Goal: Task Accomplishment & Management: Complete application form

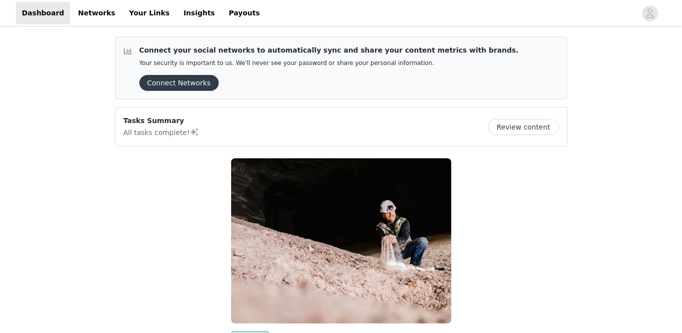
scroll to position [148, 0]
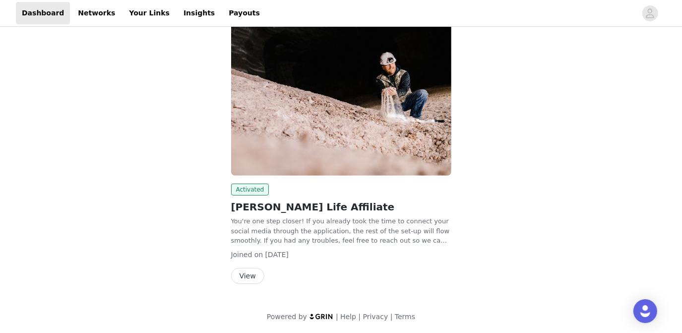
click at [249, 275] on button "View" at bounding box center [247, 276] width 33 height 16
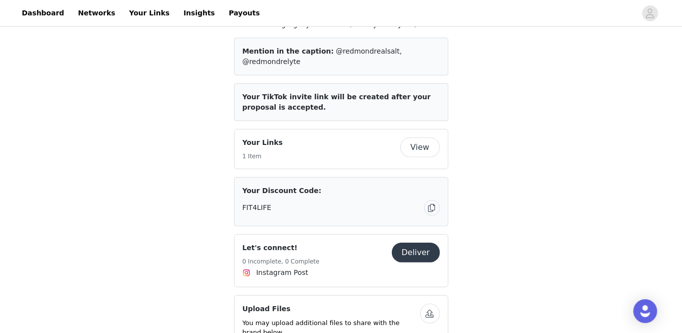
scroll to position [437, 0]
click at [423, 241] on button "Deliver" at bounding box center [416, 251] width 48 height 20
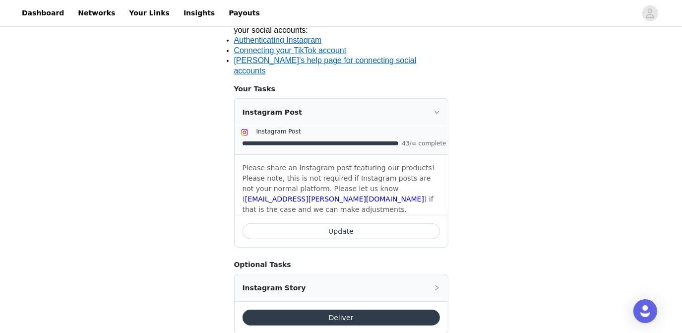
scroll to position [392, 0]
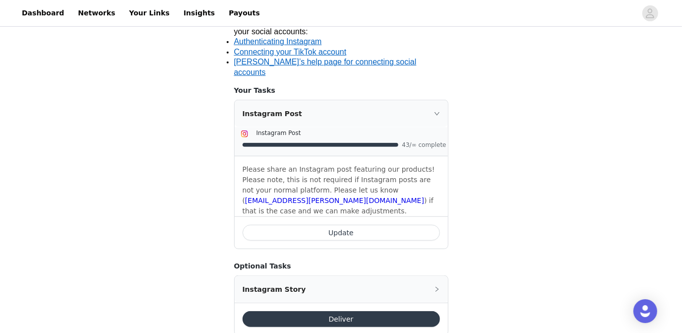
click at [351, 225] on button "Update" at bounding box center [340, 233] width 197 height 16
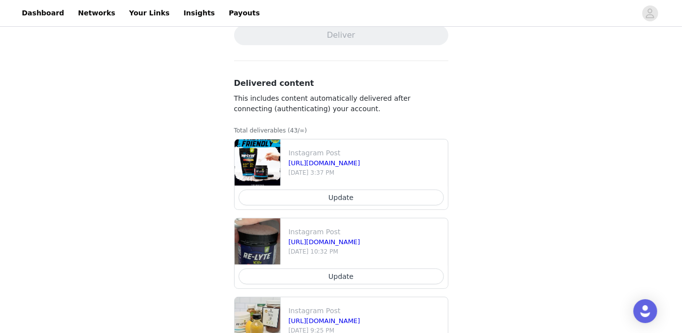
scroll to position [202, 0]
click at [341, 197] on button "Update" at bounding box center [340, 197] width 205 height 16
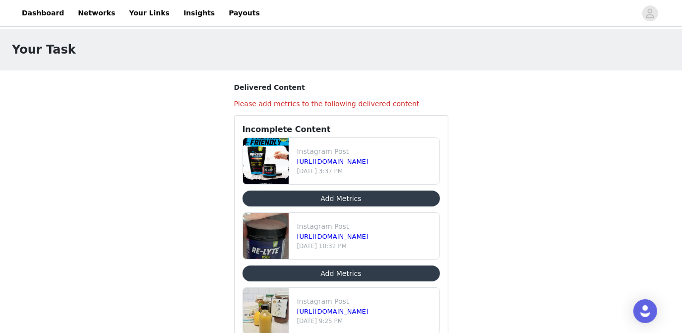
click at [341, 197] on button "Add Metrics" at bounding box center [340, 198] width 197 height 16
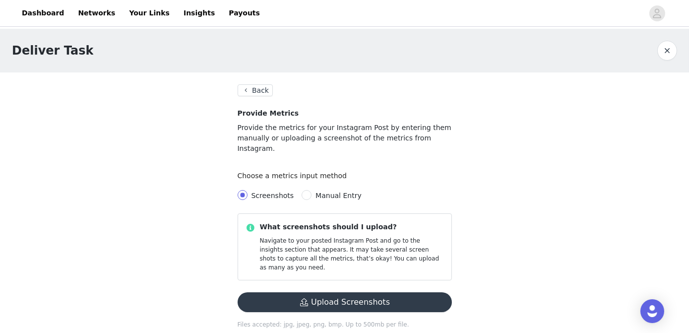
click at [336, 292] on button "Upload Screenshots" at bounding box center [344, 302] width 214 height 20
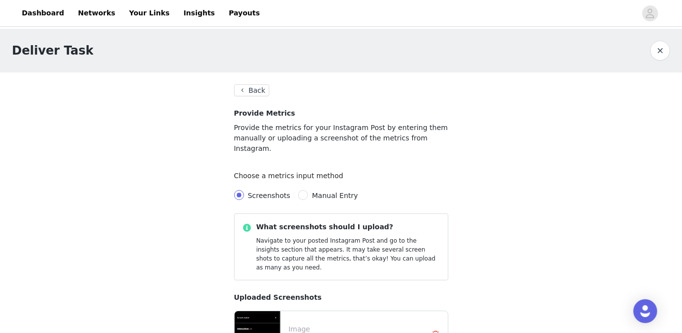
scroll to position [73, 0]
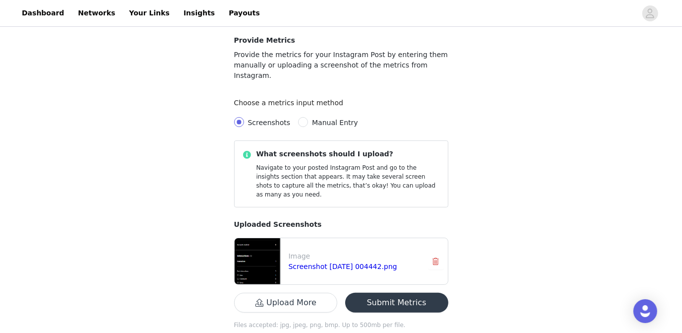
click at [413, 292] on button "Submit Metrics" at bounding box center [396, 302] width 103 height 20
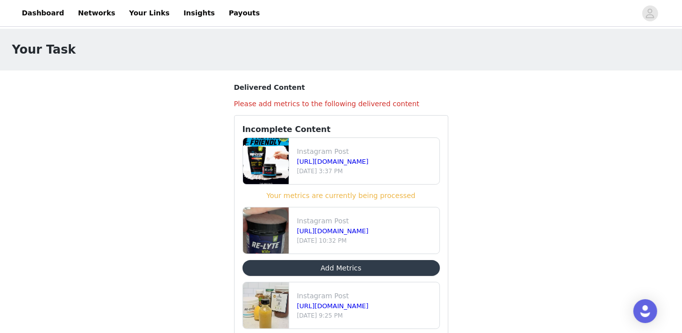
click at [357, 268] on button "Add Metrics" at bounding box center [340, 268] width 197 height 16
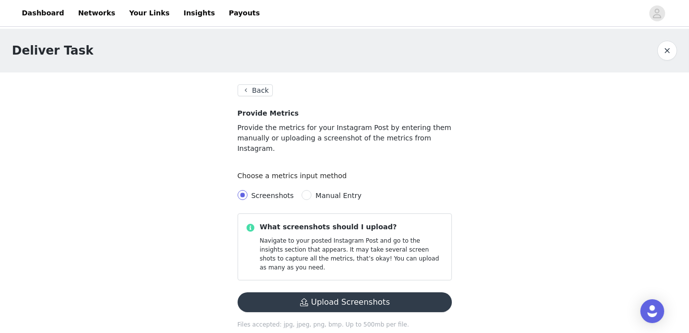
click at [350, 292] on button "Upload Screenshots" at bounding box center [344, 302] width 214 height 20
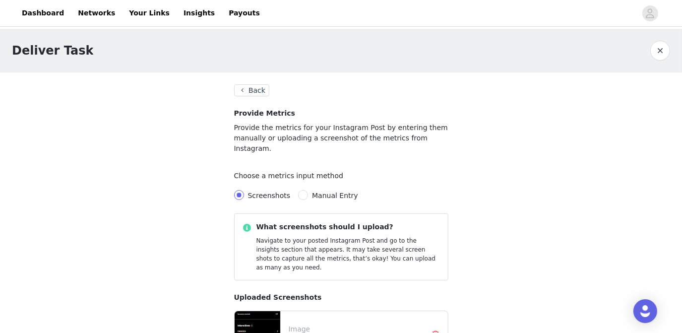
scroll to position [73, 0]
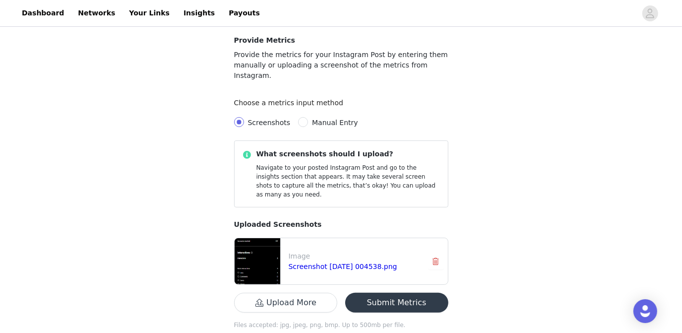
click at [413, 292] on button "Submit Metrics" at bounding box center [396, 302] width 103 height 20
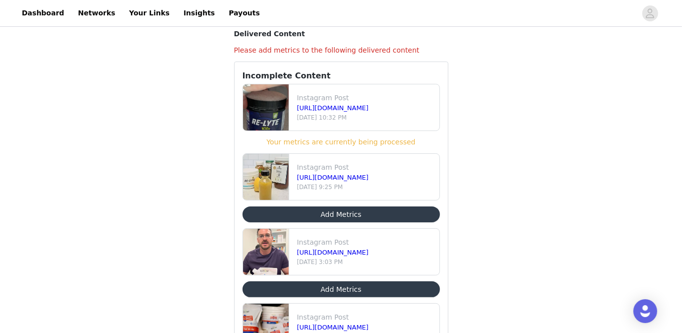
scroll to position [54, 0]
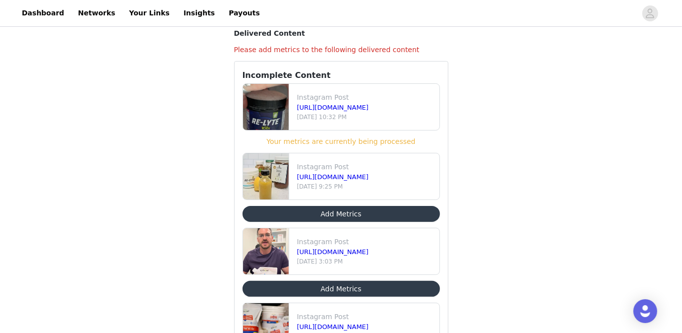
click at [342, 210] on button "Add Metrics" at bounding box center [340, 214] width 197 height 16
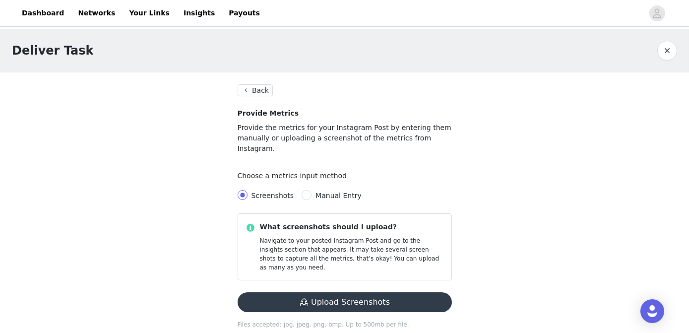
click at [366, 292] on button "Upload Screenshots" at bounding box center [344, 302] width 214 height 20
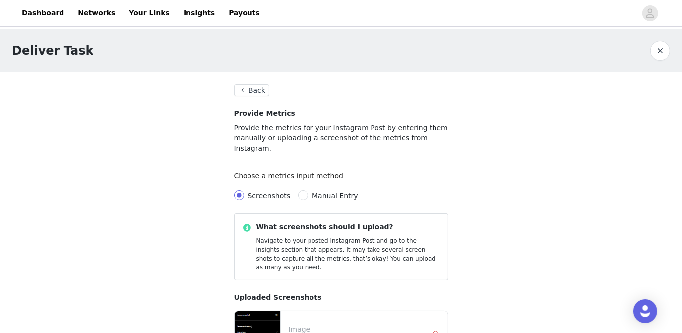
scroll to position [73, 0]
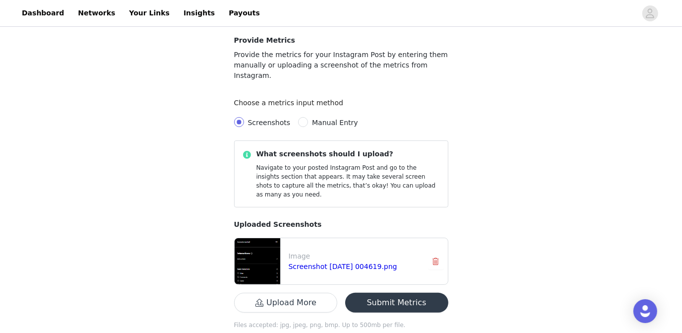
click at [405, 292] on button "Submit Metrics" at bounding box center [396, 302] width 103 height 20
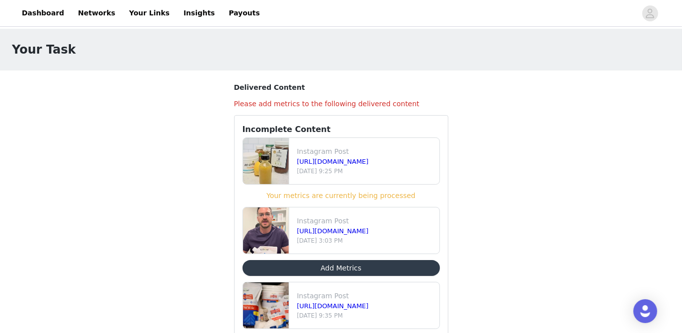
click at [348, 267] on button "Add Metrics" at bounding box center [340, 268] width 197 height 16
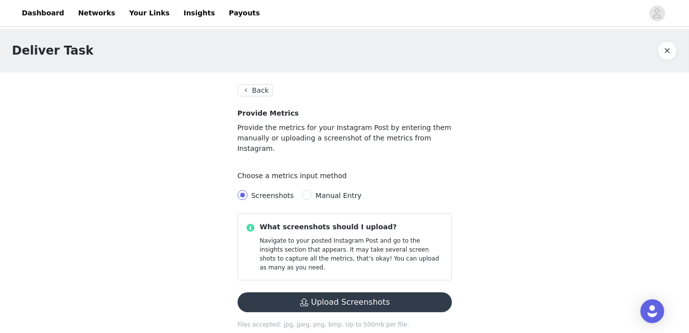
click at [335, 292] on button "Upload Screenshots" at bounding box center [344, 302] width 214 height 20
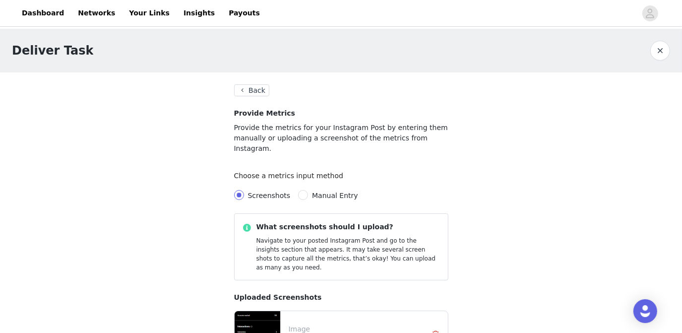
scroll to position [73, 0]
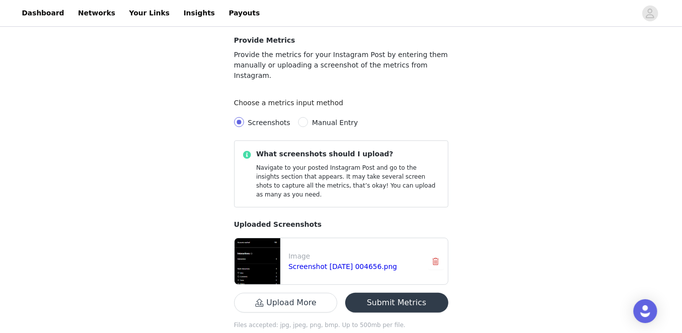
click at [395, 292] on button "Submit Metrics" at bounding box center [396, 302] width 103 height 20
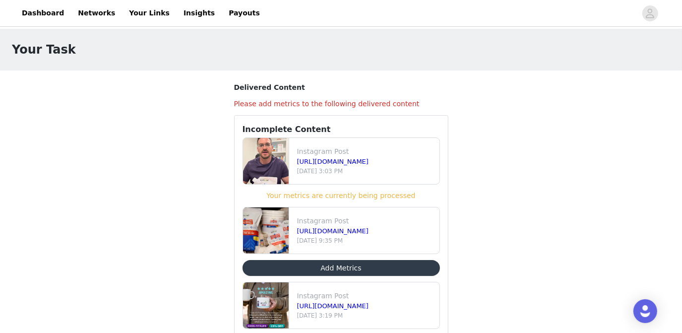
click at [348, 264] on button "Add Metrics" at bounding box center [340, 268] width 197 height 16
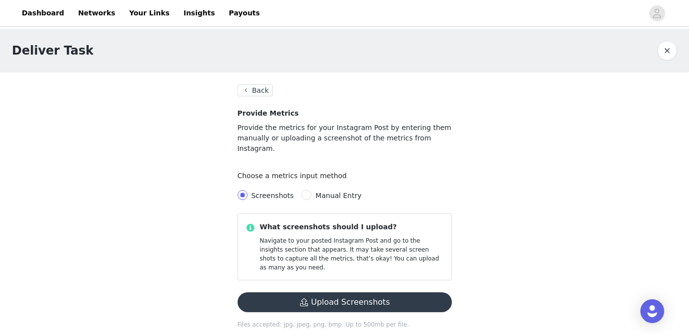
click at [353, 292] on button "Upload Screenshots" at bounding box center [344, 302] width 214 height 20
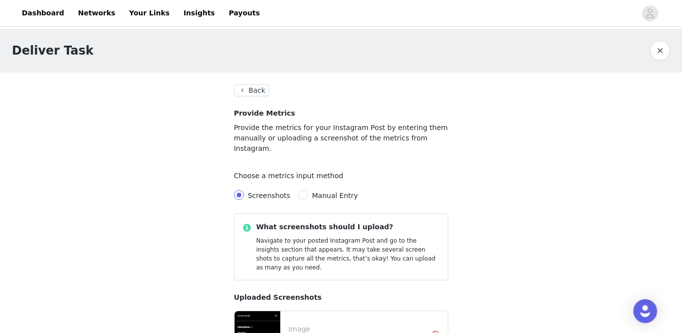
scroll to position [73, 0]
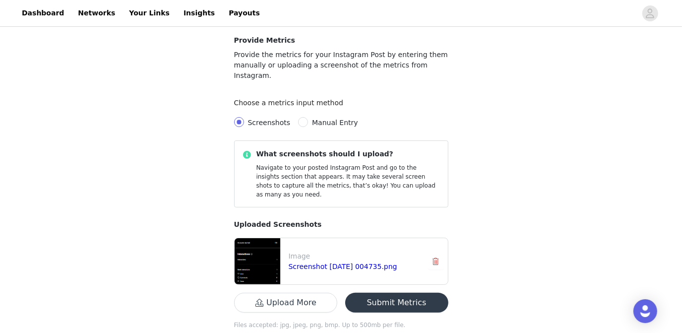
click at [413, 292] on button "Submit Metrics" at bounding box center [396, 302] width 103 height 20
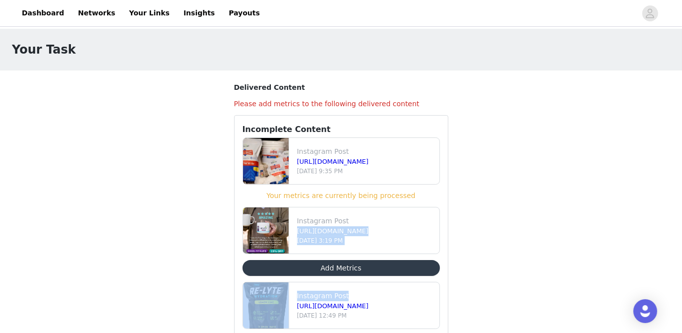
drag, startPoint x: 413, startPoint y: 281, endPoint x: 513, endPoint y: 224, distance: 114.6
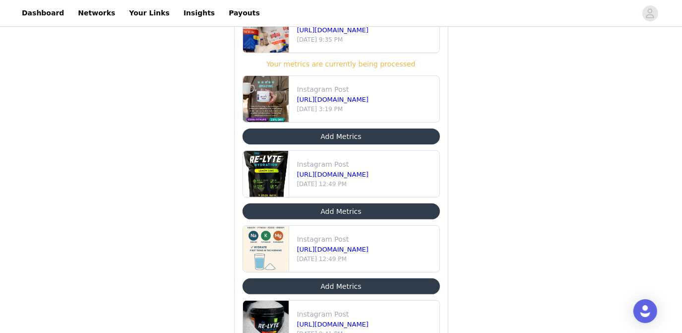
scroll to position [138, 0]
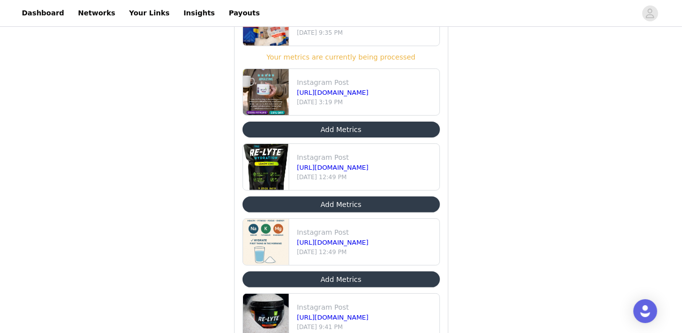
click at [363, 127] on button "Add Metrics" at bounding box center [340, 129] width 197 height 16
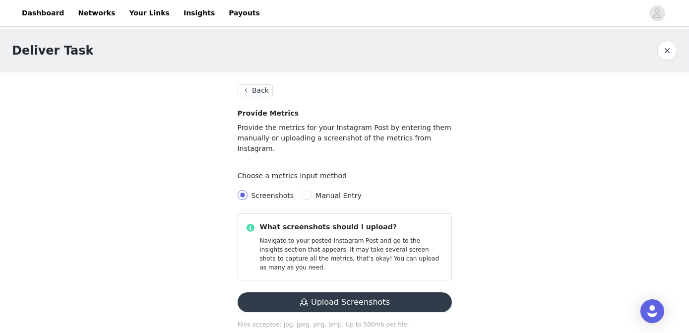
click at [345, 292] on button "Upload Screenshots" at bounding box center [344, 302] width 214 height 20
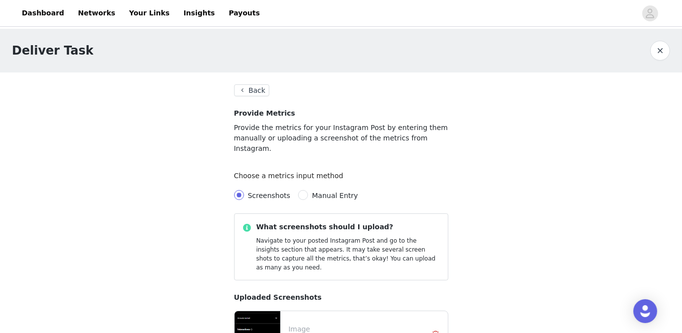
scroll to position [73, 0]
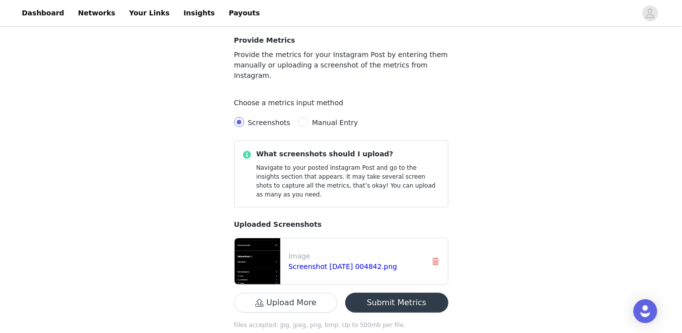
click at [407, 292] on button "Submit Metrics" at bounding box center [396, 302] width 103 height 20
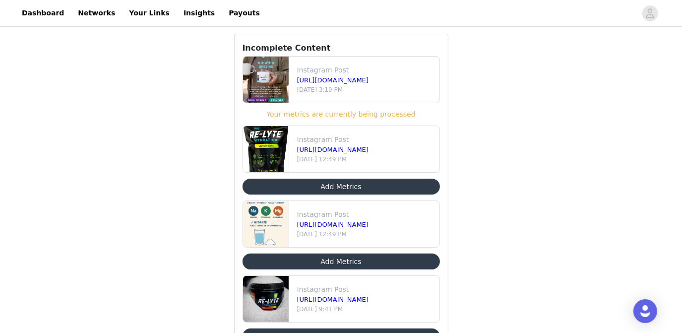
scroll to position [84, 0]
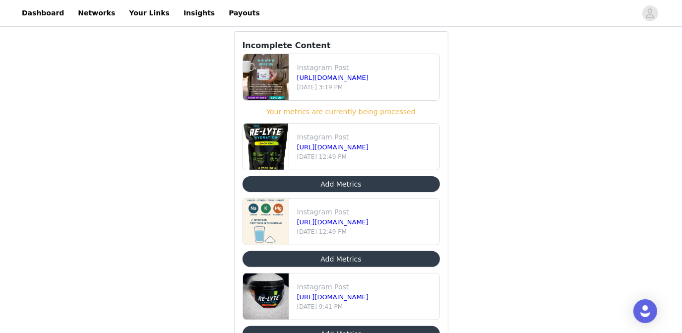
click at [341, 183] on button "Add Metrics" at bounding box center [340, 184] width 197 height 16
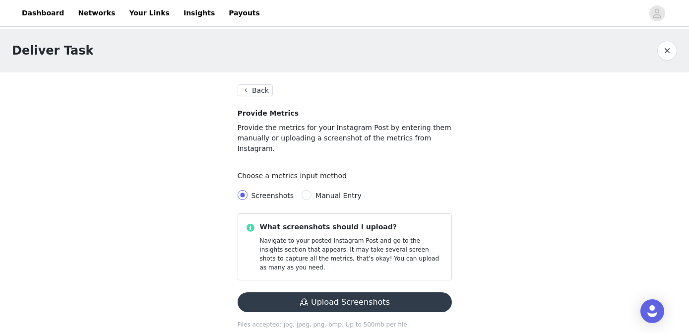
click at [336, 292] on button "Upload Screenshots" at bounding box center [344, 302] width 214 height 20
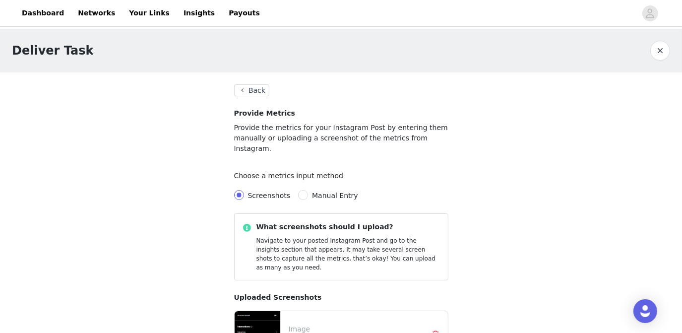
scroll to position [73, 0]
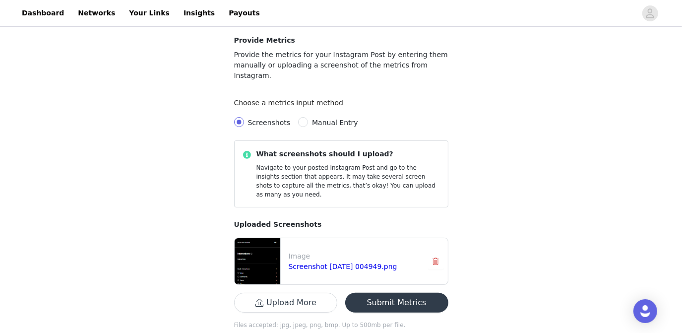
click at [408, 292] on button "Submit Metrics" at bounding box center [396, 302] width 103 height 20
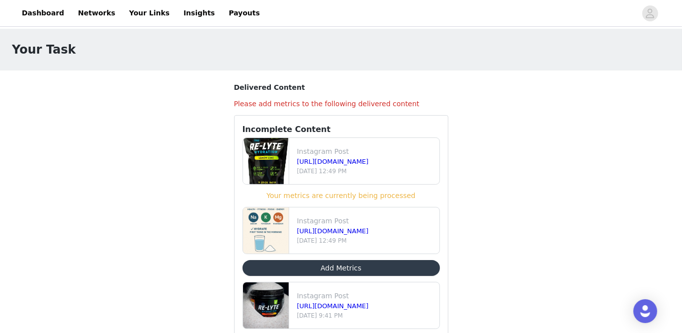
click at [345, 264] on button "Add Metrics" at bounding box center [340, 268] width 197 height 16
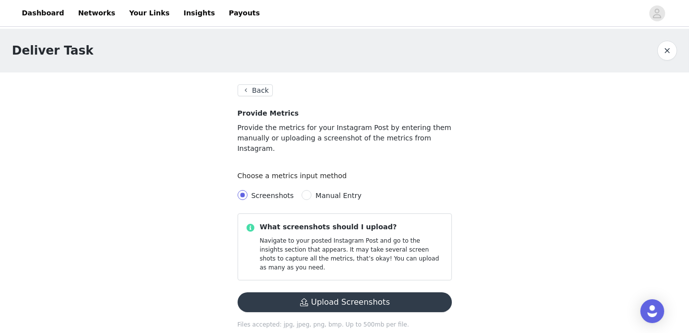
click at [491, 169] on div "Deliver Task Back Provide Metrics Provide the metrics for your Instagram Post b…" at bounding box center [344, 191] width 689 height 324
click at [363, 292] on button "Upload Screenshots" at bounding box center [344, 302] width 214 height 20
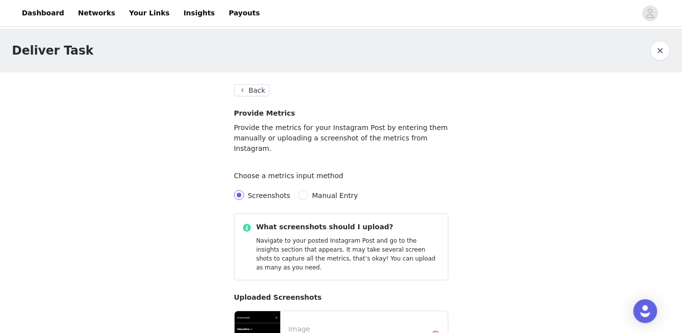
scroll to position [73, 0]
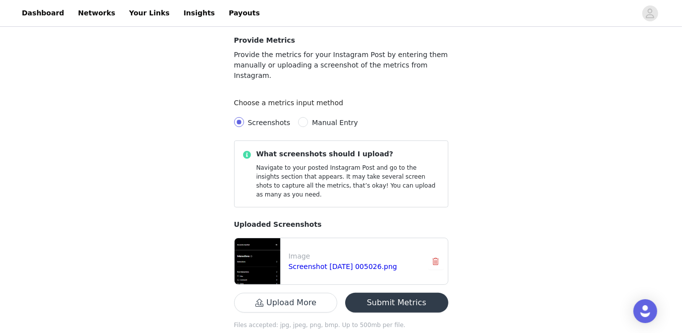
click at [407, 292] on button "Submit Metrics" at bounding box center [396, 302] width 103 height 20
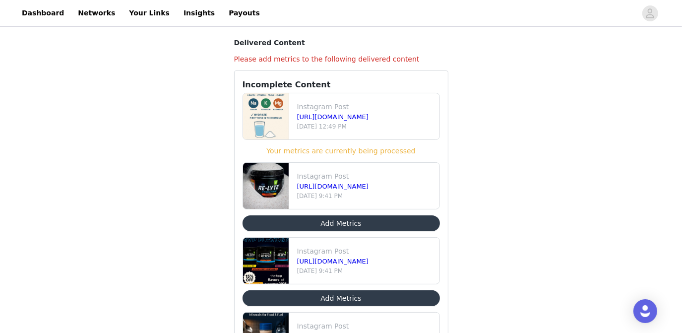
scroll to position [45, 0]
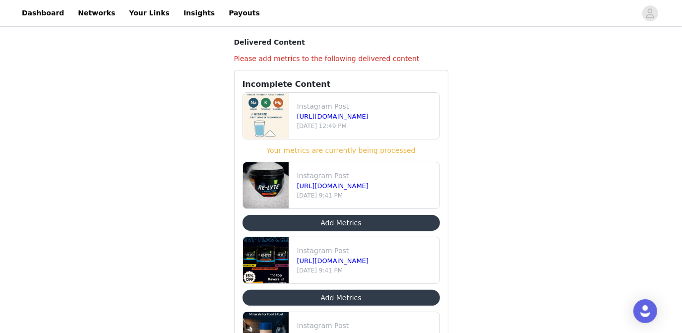
click at [343, 220] on button "Add Metrics" at bounding box center [340, 223] width 197 height 16
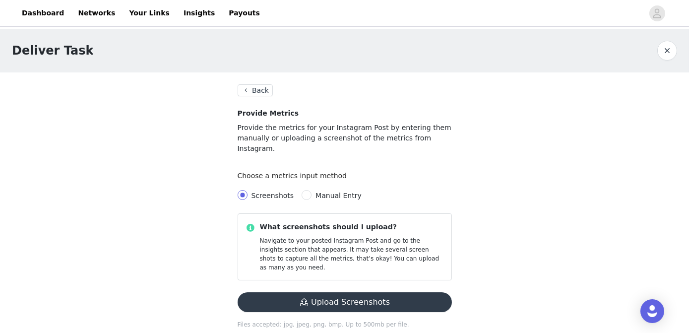
click at [382, 292] on button "Upload Screenshots" at bounding box center [344, 302] width 214 height 20
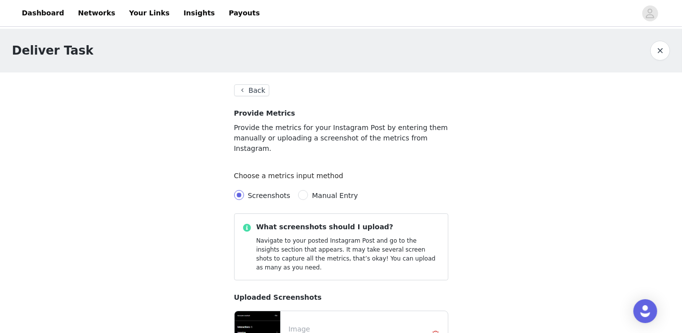
scroll to position [73, 0]
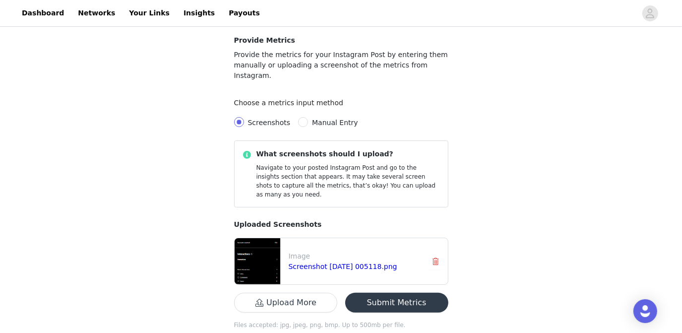
click at [413, 292] on button "Submit Metrics" at bounding box center [396, 302] width 103 height 20
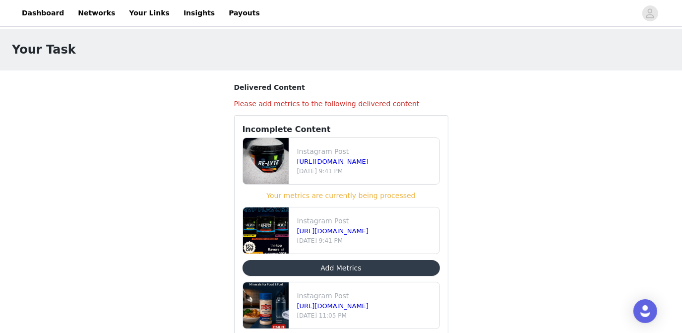
click at [343, 268] on button "Add Metrics" at bounding box center [340, 268] width 197 height 16
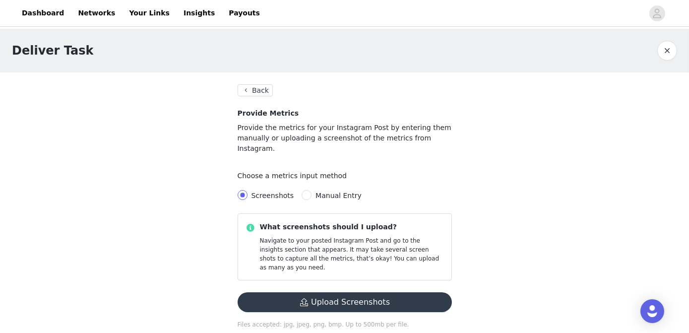
click at [384, 292] on button "Upload Screenshots" at bounding box center [344, 302] width 214 height 20
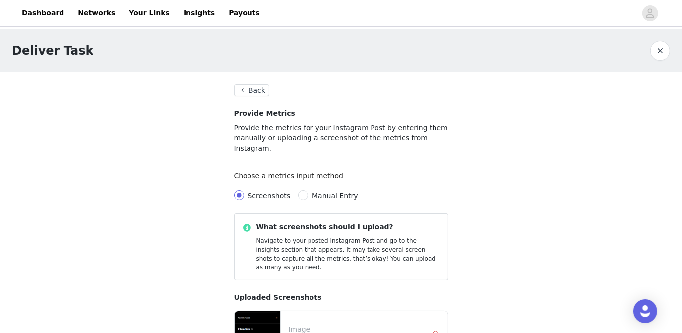
scroll to position [73, 0]
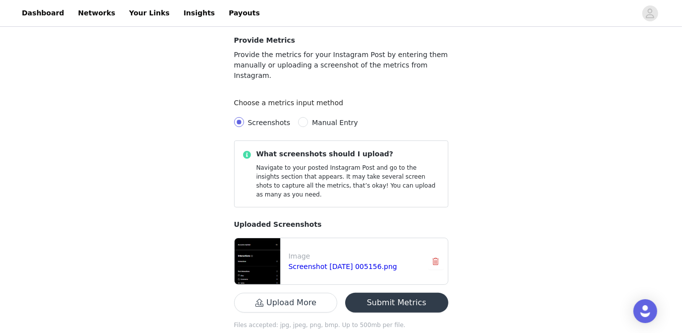
click at [403, 292] on button "Submit Metrics" at bounding box center [396, 302] width 103 height 20
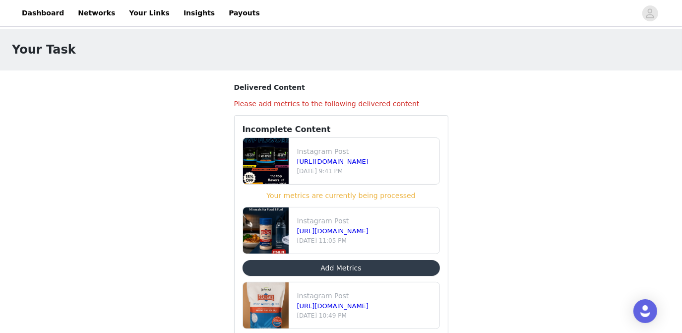
click at [350, 265] on button "Add Metrics" at bounding box center [340, 268] width 197 height 16
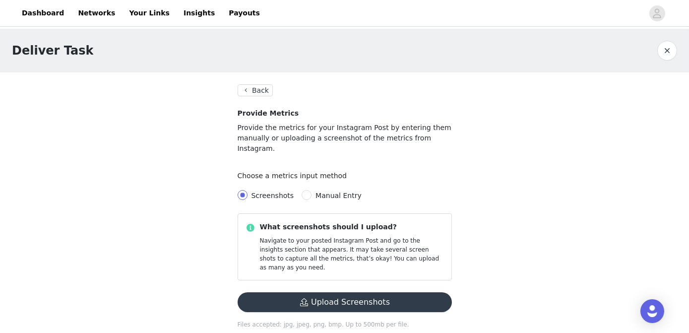
click at [351, 292] on button "Upload Screenshots" at bounding box center [344, 302] width 214 height 20
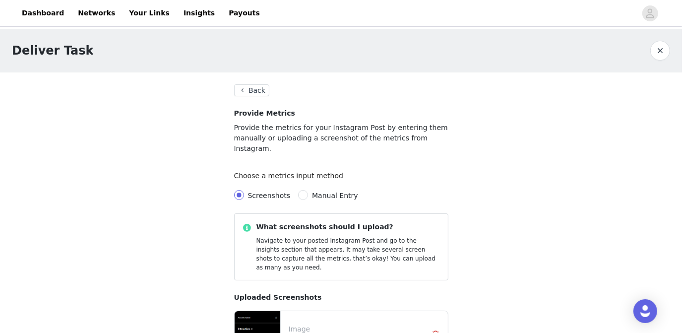
scroll to position [73, 0]
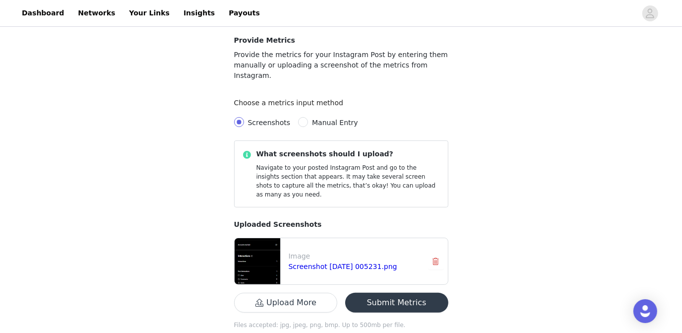
click at [401, 292] on button "Submit Metrics" at bounding box center [396, 302] width 103 height 20
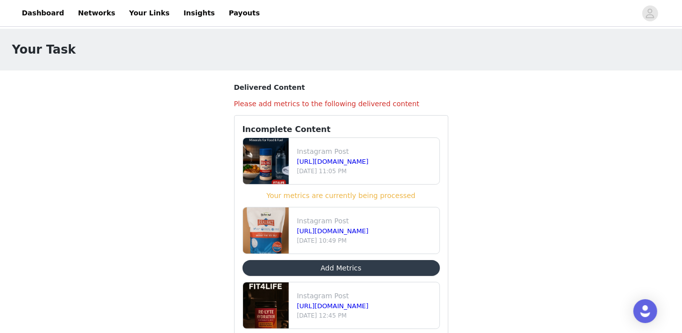
click at [338, 269] on button "Add Metrics" at bounding box center [340, 268] width 197 height 16
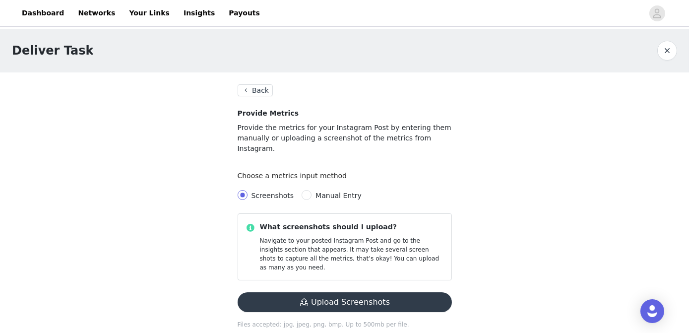
click at [358, 292] on button "Upload Screenshots" at bounding box center [344, 302] width 214 height 20
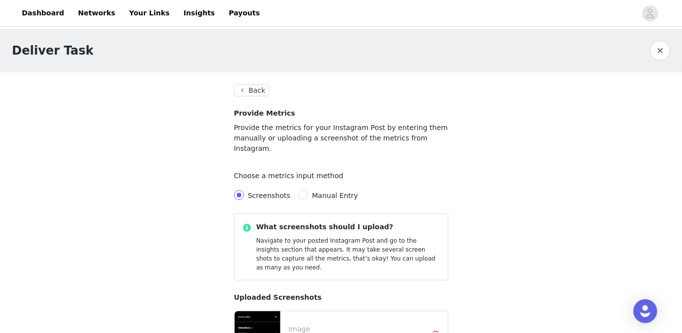
scroll to position [73, 0]
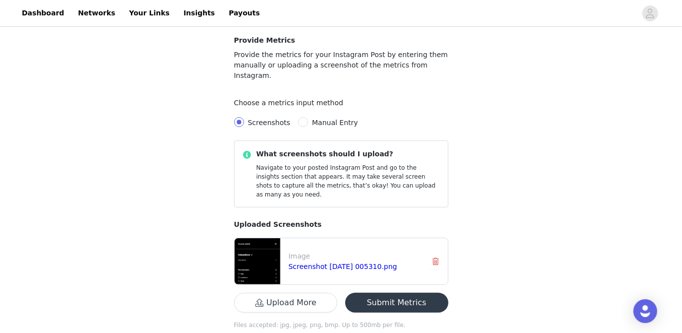
click at [409, 292] on button "Submit Metrics" at bounding box center [396, 302] width 103 height 20
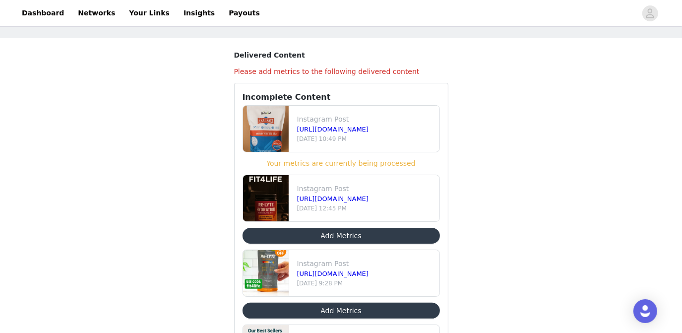
scroll to position [33, 0]
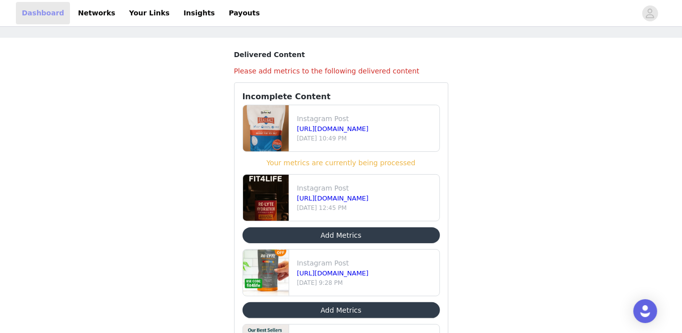
click at [42, 13] on link "Dashboard" at bounding box center [43, 13] width 54 height 22
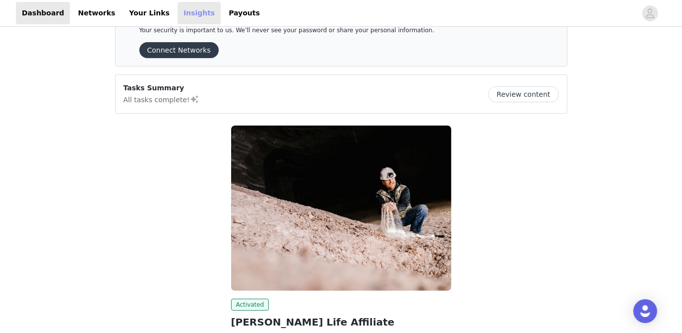
click at [178, 15] on link "Insights" at bounding box center [198, 13] width 43 height 22
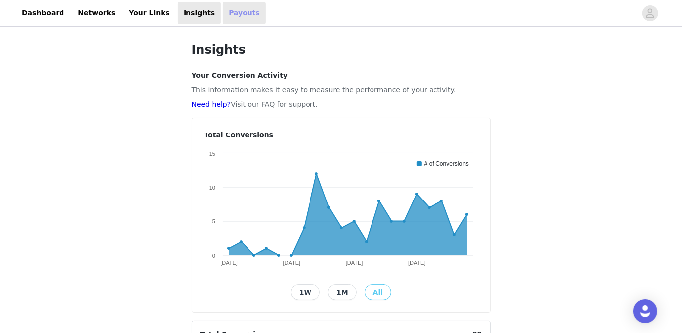
click at [223, 15] on link "Payouts" at bounding box center [244, 13] width 43 height 22
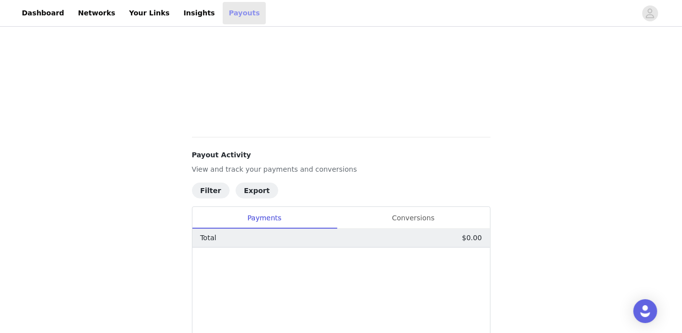
scroll to position [281, 0]
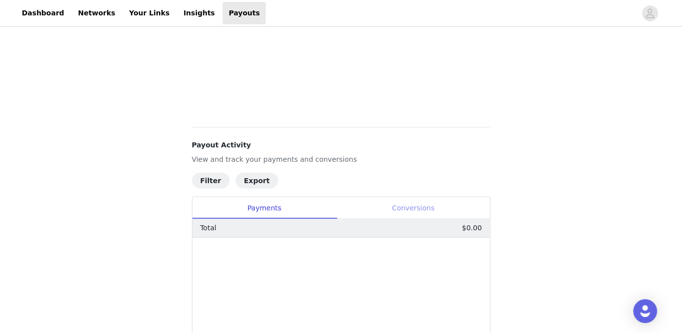
click at [419, 210] on div "Conversions" at bounding box center [413, 208] width 153 height 22
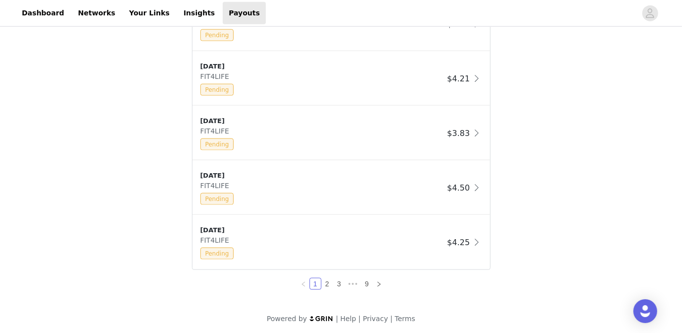
scroll to position [796, 0]
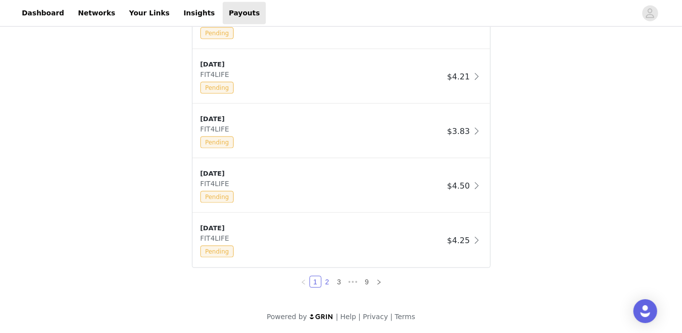
click at [326, 280] on link "2" at bounding box center [327, 281] width 11 height 11
click at [312, 281] on link "1" at bounding box center [315, 281] width 11 height 11
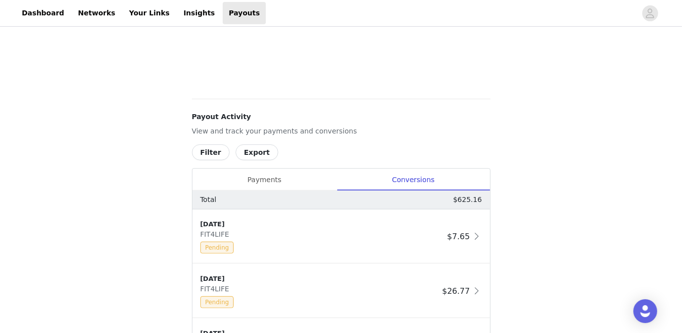
scroll to position [310, 0]
click at [276, 177] on div "Payments" at bounding box center [264, 179] width 144 height 22
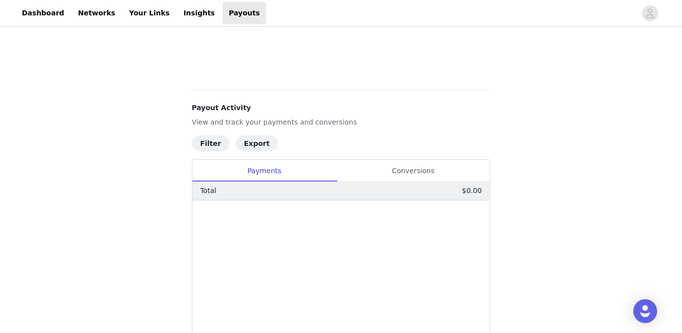
scroll to position [318, 0]
click at [420, 176] on div "Conversions" at bounding box center [413, 171] width 153 height 22
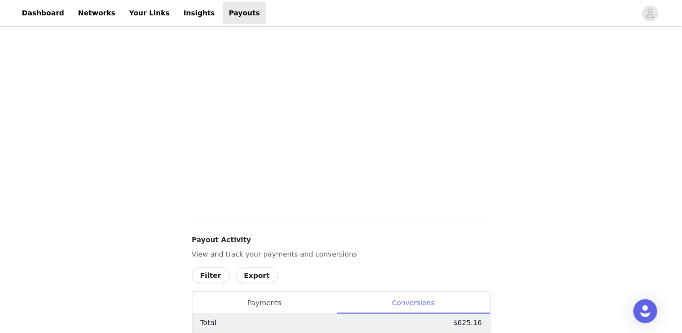
scroll to position [0, 0]
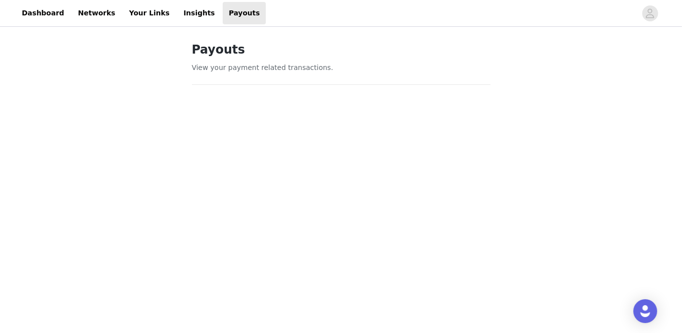
click at [668, 14] on div "Dashboard Networks Your Links Insights Payouts" at bounding box center [341, 13] width 682 height 22
click at [647, 11] on icon "avatar" at bounding box center [649, 13] width 9 height 16
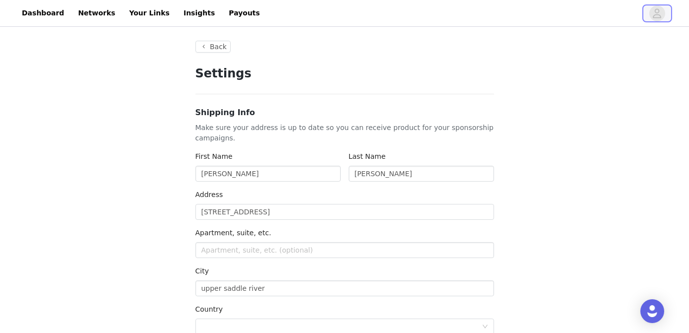
type input "+1 ([GEOGRAPHIC_DATA])"
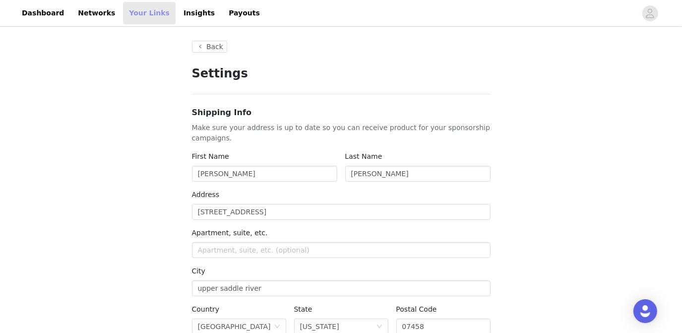
click at [139, 12] on link "Your Links" at bounding box center [149, 13] width 53 height 22
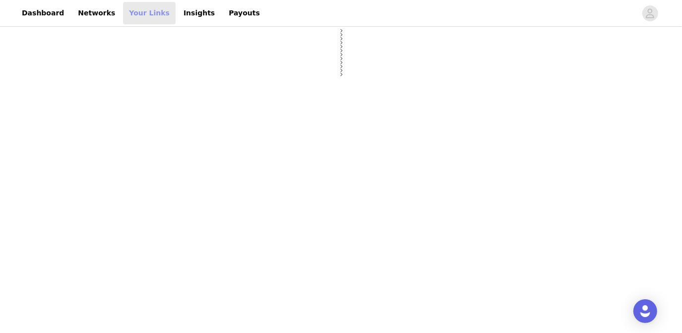
select select "12"
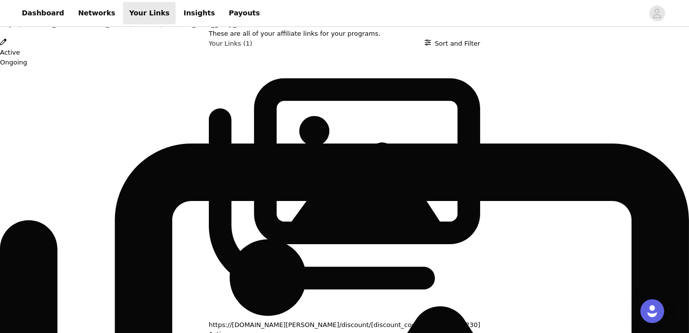
click at [6, 8] on icon "Close" at bounding box center [3, 5] width 6 height 6
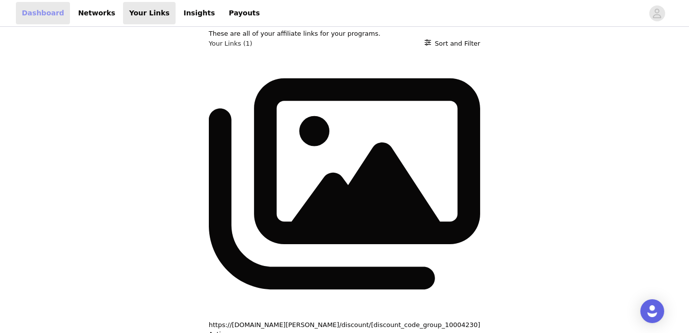
click at [48, 11] on link "Dashboard" at bounding box center [43, 13] width 54 height 22
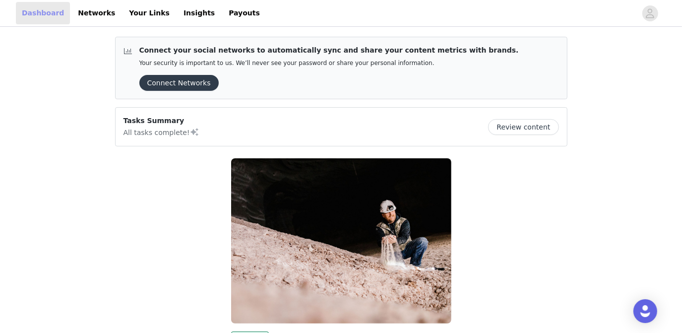
scroll to position [148, 0]
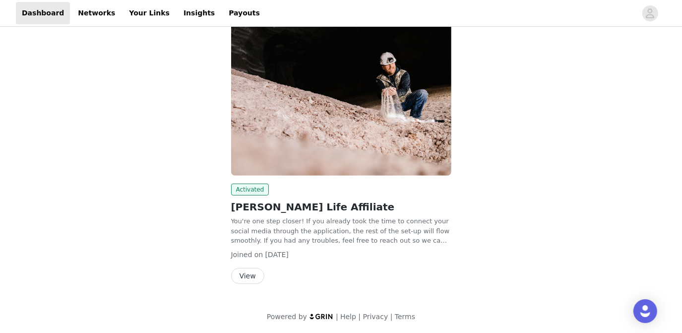
click at [244, 281] on button "View" at bounding box center [247, 276] width 33 height 16
